Goal: Information Seeking & Learning: Learn about a topic

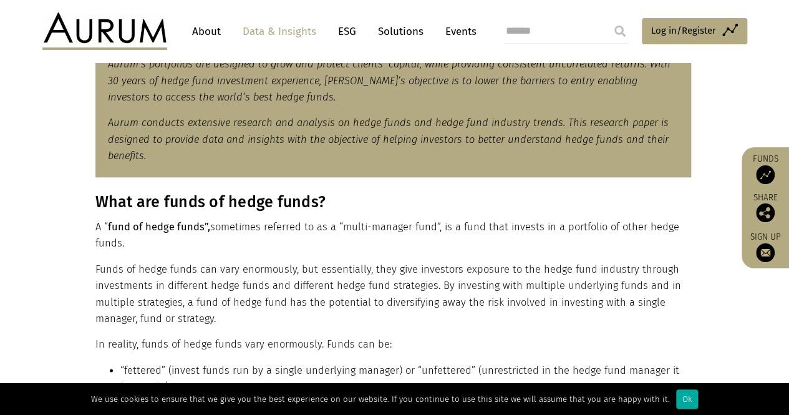
scroll to position [686, 0]
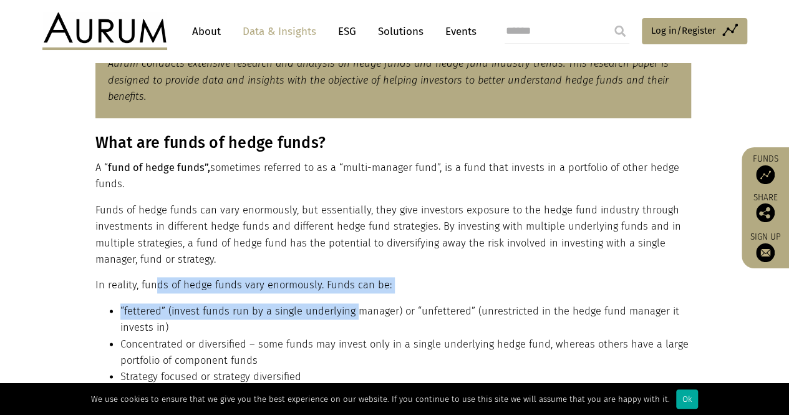
drag, startPoint x: 153, startPoint y: 288, endPoint x: 352, endPoint y: 317, distance: 201.1
click at [352, 317] on div "What are funds of hedge funds? A “ fund of hedge funds”, sometimes referred to …" at bounding box center [393, 322] width 596 height 379
click at [352, 317] on li "“fettered” (invest funds run by a single underlying manager) or “unfettered” (u…" at bounding box center [405, 319] width 571 height 33
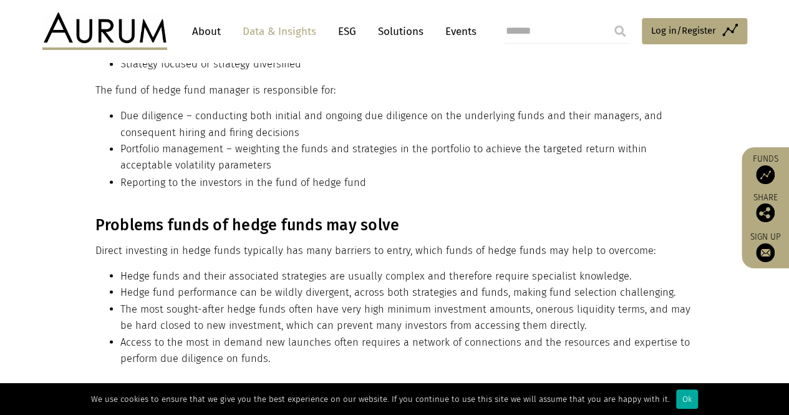
scroll to position [1002, 0]
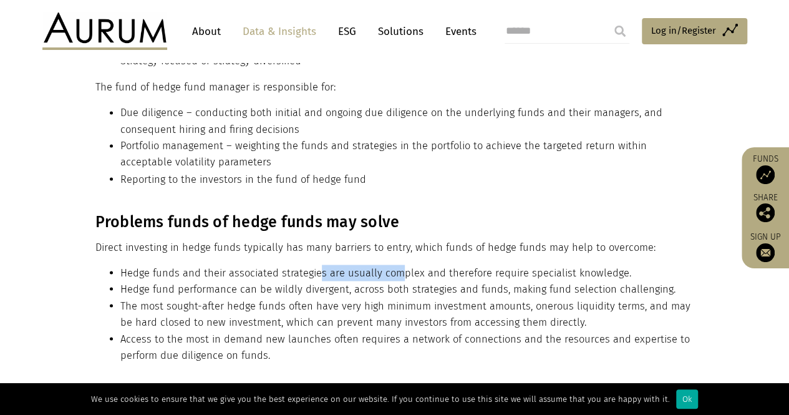
drag, startPoint x: 318, startPoint y: 270, endPoint x: 400, endPoint y: 268, distance: 82.4
click at [400, 268] on li "Hedge funds and their associated strategies are usually complex and therefore r…" at bounding box center [405, 272] width 571 height 16
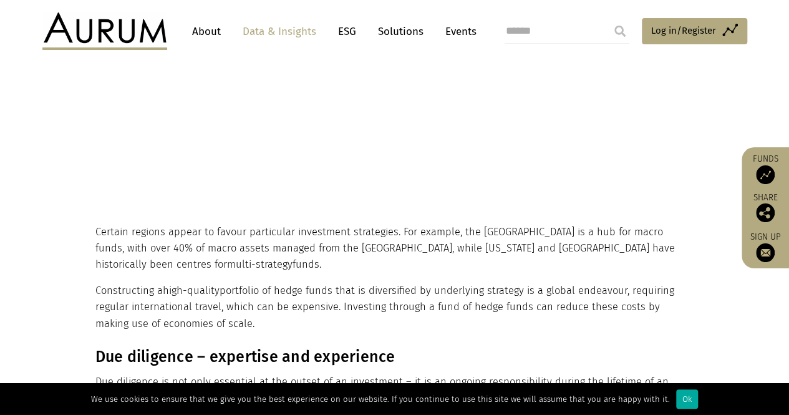
scroll to position [3564, 0]
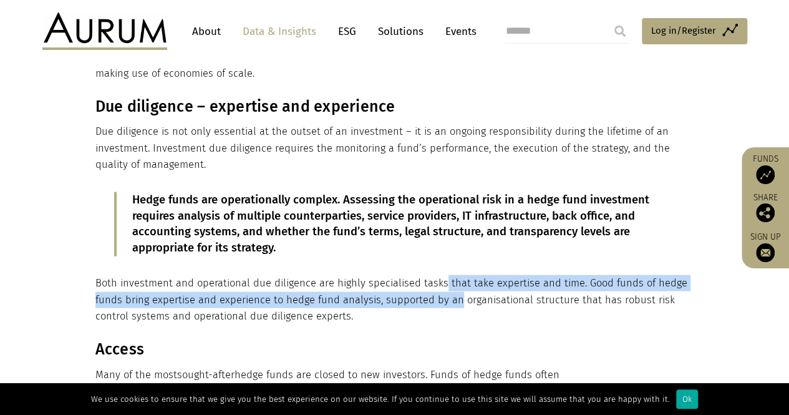
drag, startPoint x: 437, startPoint y: 249, endPoint x: 452, endPoint y: 269, distance: 24.9
click at [452, 275] on p "Both investment and operational due diligence are highly specialised tasks that…" at bounding box center [393, 299] width 596 height 49
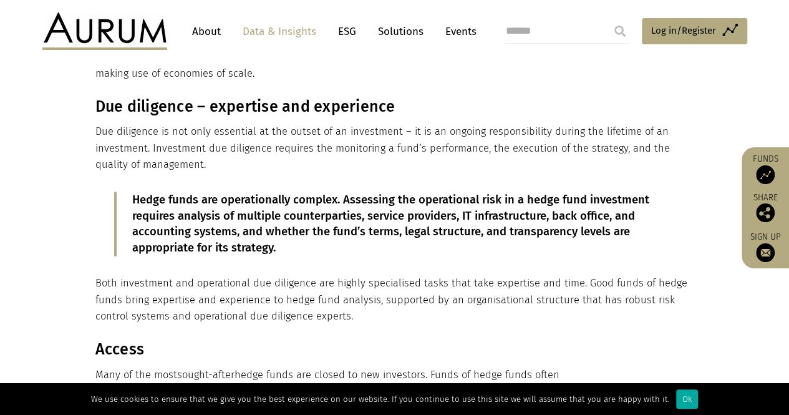
scroll to position [3689, 0]
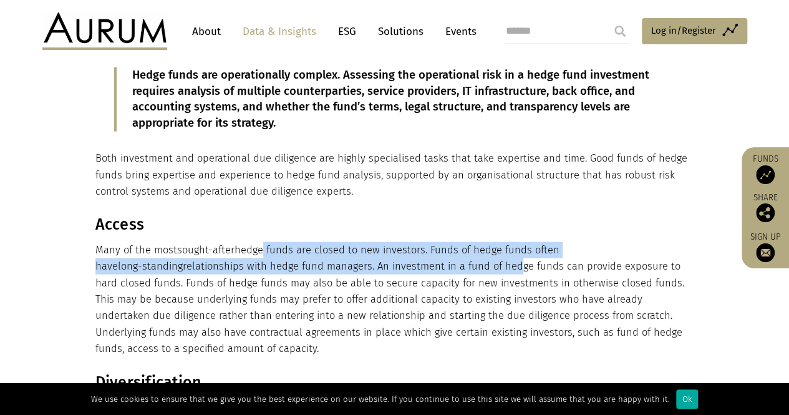
drag, startPoint x: 261, startPoint y: 220, endPoint x: 422, endPoint y: 233, distance: 160.9
click at [422, 242] on p "Many of the most sought-after hedge funds are closed to new investors. Funds of…" at bounding box center [393, 299] width 596 height 115
drag, startPoint x: 423, startPoint y: 233, endPoint x: 423, endPoint y: 223, distance: 10.6
click at [423, 242] on p "Many of the most sought-after hedge funds are closed to new investors. Funds of…" at bounding box center [393, 299] width 596 height 115
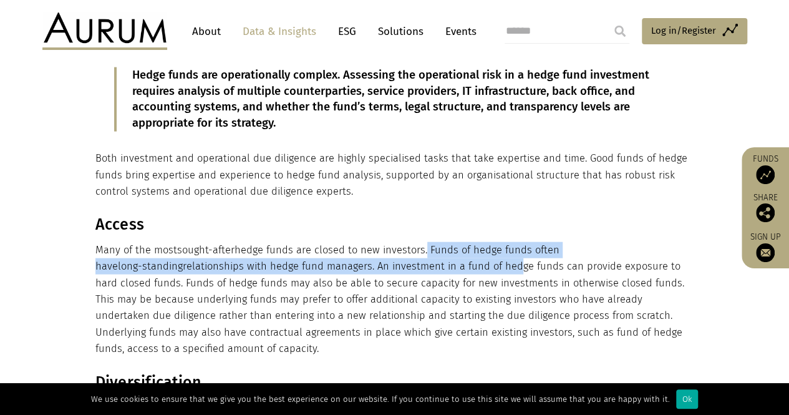
click at [423, 242] on p "Many of the most sought-after hedge funds are closed to new investors. Funds of…" at bounding box center [393, 299] width 596 height 115
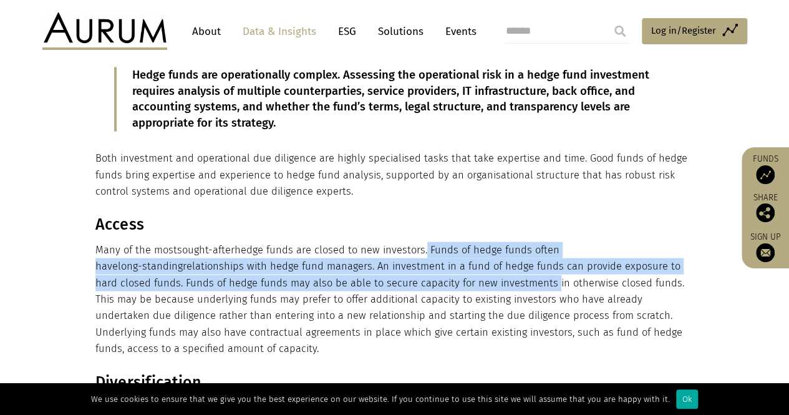
drag, startPoint x: 423, startPoint y: 223, endPoint x: 422, endPoint y: 254, distance: 31.2
click at [422, 253] on p "Many of the most sought-after hedge funds are closed to new investors. Funds of…" at bounding box center [393, 299] width 596 height 115
click at [421, 255] on p "Many of the most sought-after hedge funds are closed to new investors. Funds of…" at bounding box center [393, 299] width 596 height 115
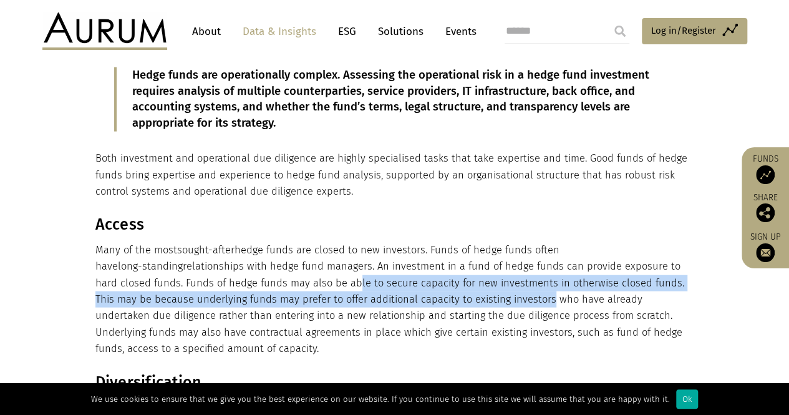
drag, startPoint x: 263, startPoint y: 256, endPoint x: 442, endPoint y: 271, distance: 180.2
click at [442, 271] on p "Many of the most sought-after hedge funds are closed to new investors. Funds of…" at bounding box center [393, 299] width 596 height 115
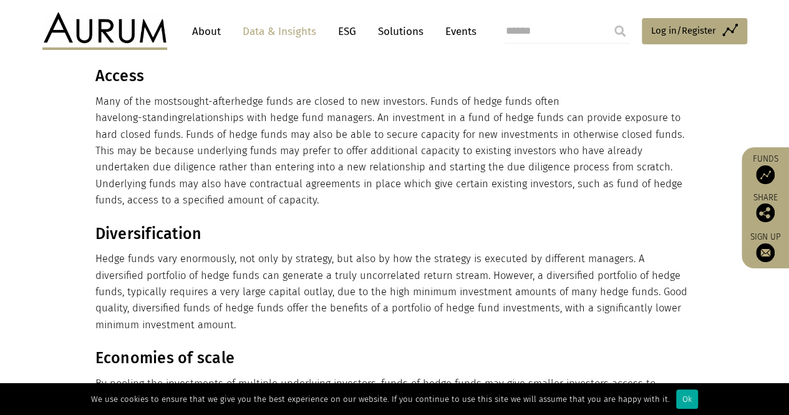
scroll to position [3838, 0]
drag, startPoint x: 355, startPoint y: 235, endPoint x: 398, endPoint y: 246, distance: 43.9
click at [398, 250] on p "Hedge funds vary enormously, not only by strategy, but also by how the strategy…" at bounding box center [393, 291] width 596 height 82
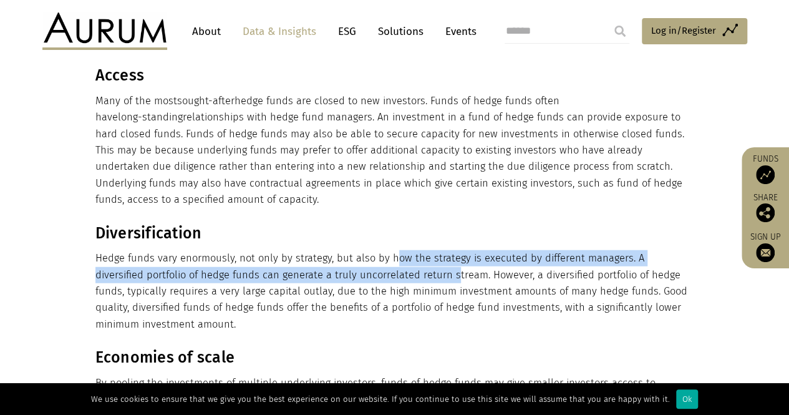
drag, startPoint x: 399, startPoint y: 246, endPoint x: 389, endPoint y: 231, distance: 18.0
click at [389, 250] on p "Hedge funds vary enormously, not only by strategy, but also by how the strategy…" at bounding box center [393, 291] width 596 height 82
drag, startPoint x: 389, startPoint y: 231, endPoint x: 399, endPoint y: 243, distance: 15.5
click at [399, 250] on p "Hedge funds vary enormously, not only by strategy, but also by how the strategy…" at bounding box center [393, 291] width 596 height 82
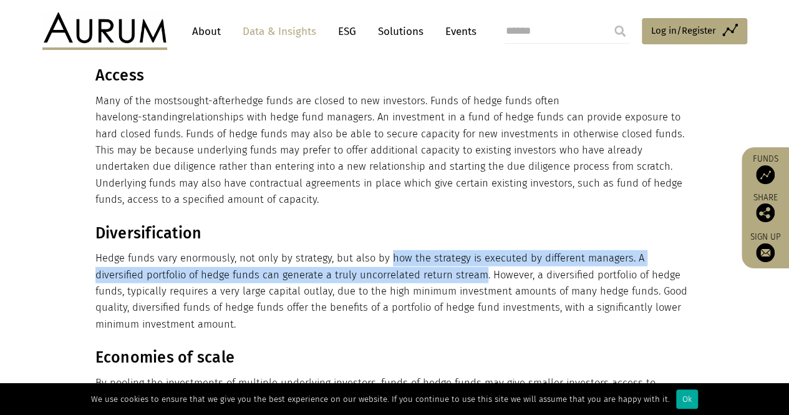
click at [399, 250] on p "Hedge funds vary enormously, not only by strategy, but also by how the strategy…" at bounding box center [393, 291] width 596 height 82
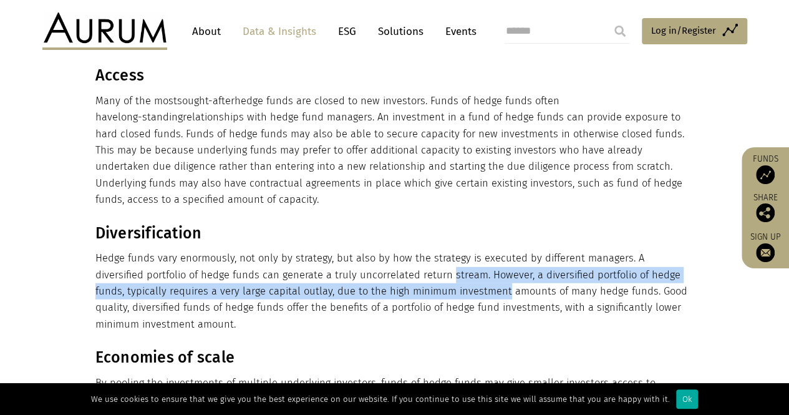
drag, startPoint x: 399, startPoint y: 243, endPoint x: 405, endPoint y: 259, distance: 16.8
click at [405, 259] on p "Hedge funds vary enormously, not only by strategy, but also by how the strategy…" at bounding box center [393, 291] width 596 height 82
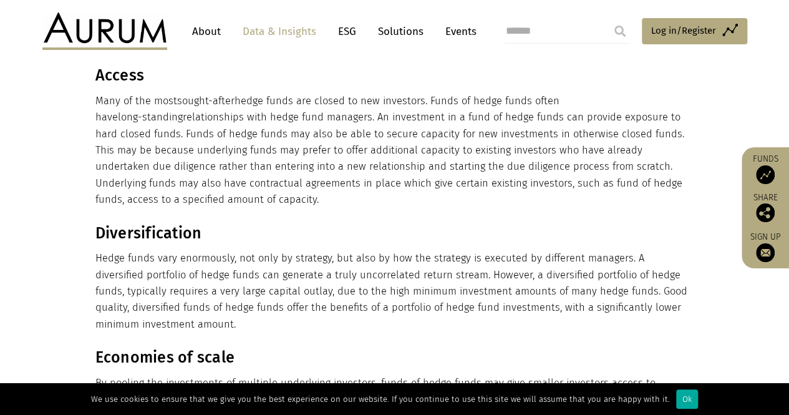
click at [410, 291] on p "Hedge funds vary enormously, not only by strategy, but also by how the strategy…" at bounding box center [393, 291] width 596 height 82
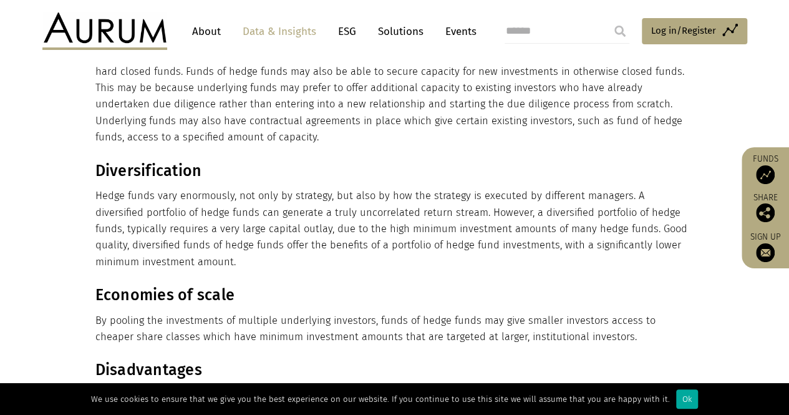
scroll to position [3962, 0]
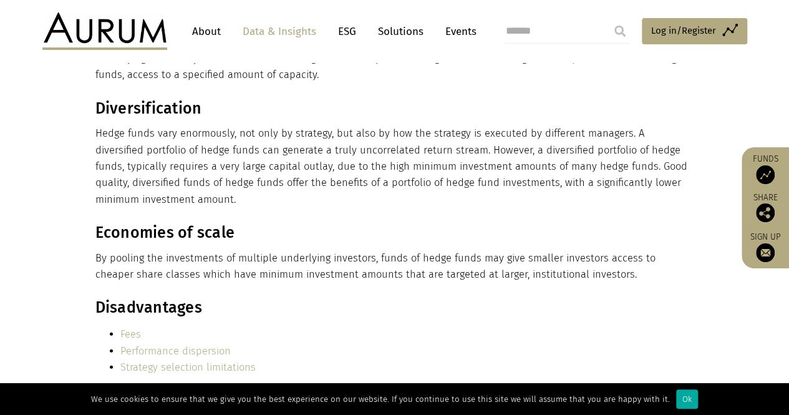
click at [377, 343] on li "Performance dispersion" at bounding box center [405, 351] width 571 height 16
click at [342, 223] on h3 "Economies of scale" at bounding box center [393, 232] width 596 height 19
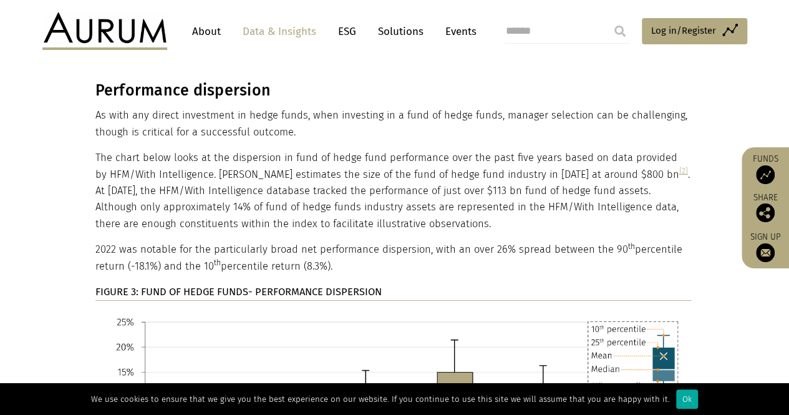
scroll to position [4461, 0]
